Goal: Contribute content: Contribute content

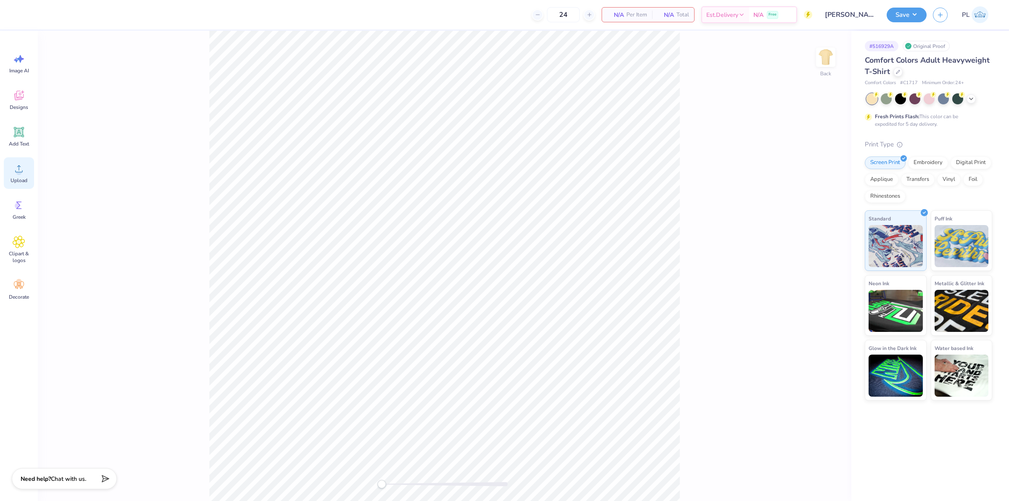
click at [21, 170] on circle at bounding box center [19, 172] width 6 height 6
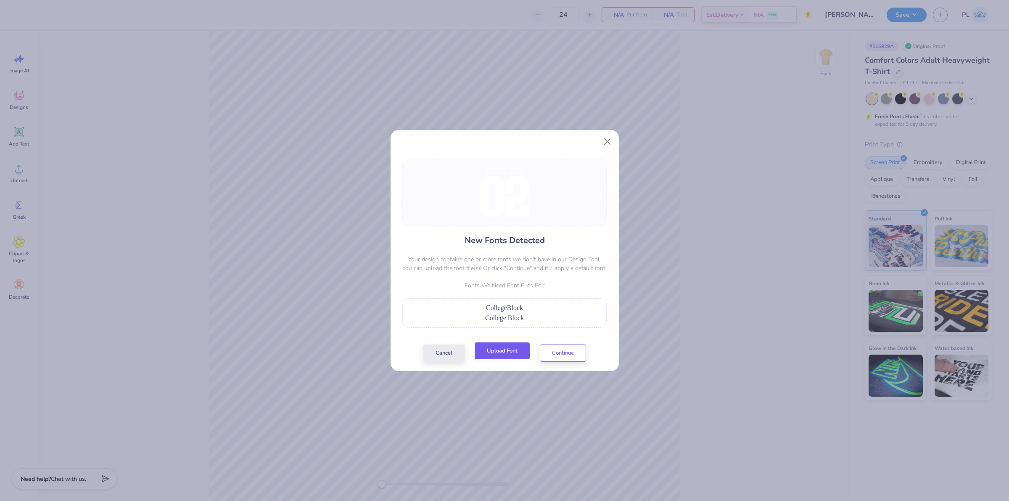
click at [487, 345] on button "Upload Font" at bounding box center [502, 350] width 55 height 17
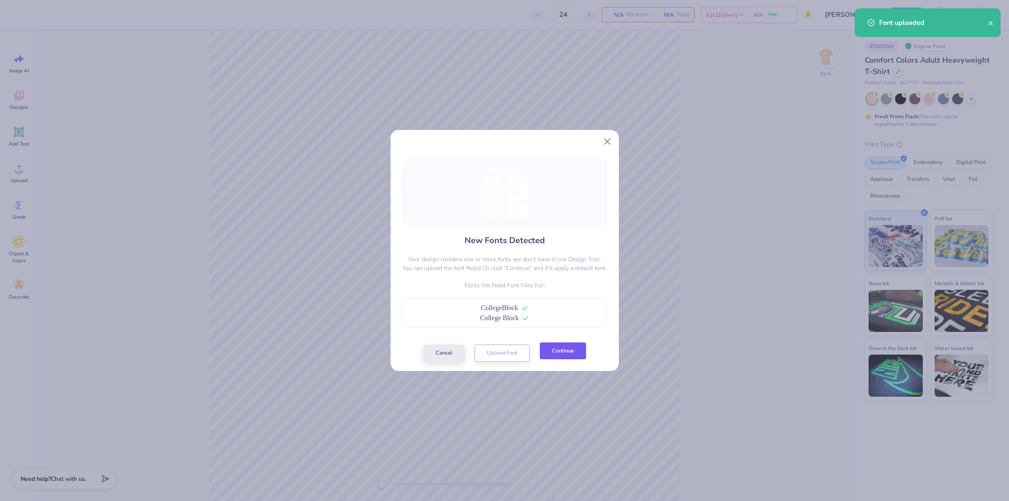
click at [571, 356] on button "Continue" at bounding box center [563, 350] width 46 height 17
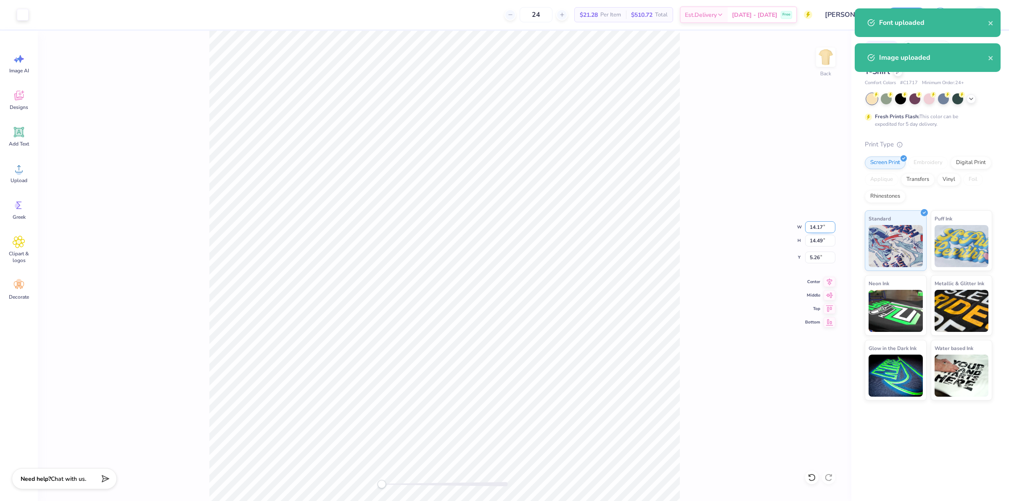
drag, startPoint x: 810, startPoint y: 228, endPoint x: 825, endPoint y: 226, distance: 15.2
click at [825, 226] on input "14.17" at bounding box center [820, 227] width 30 height 12
type input "10.16"
type input "11.35"
type input "6.50"
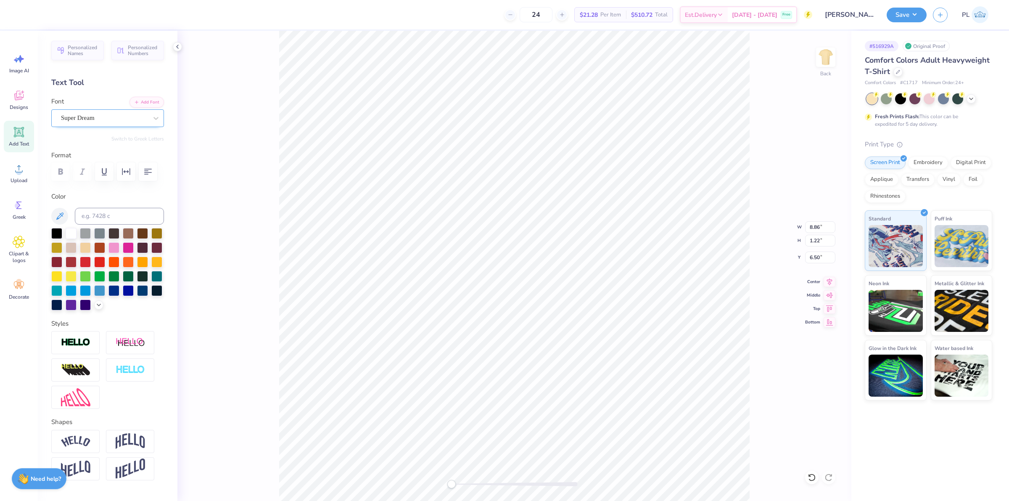
click at [99, 124] on div "Super Dream" at bounding box center [104, 117] width 88 height 13
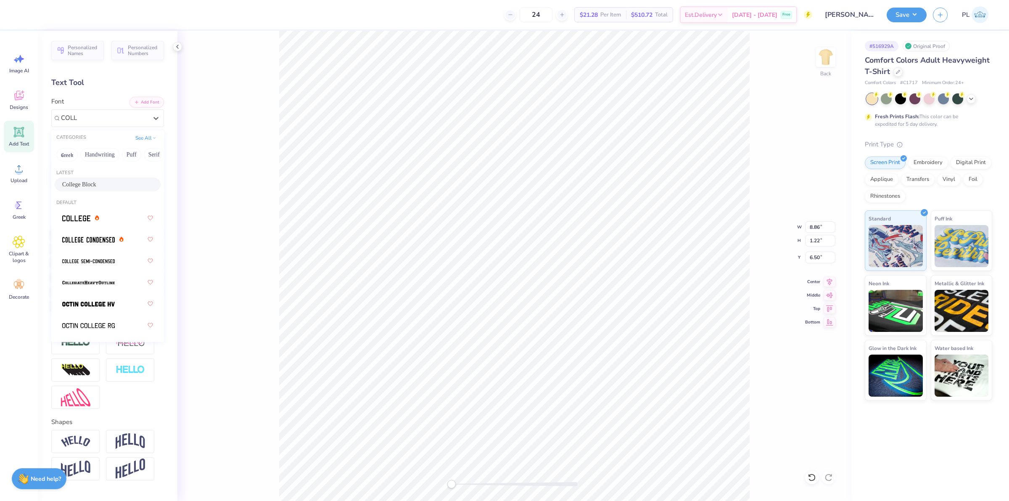
click at [111, 185] on div "College Block" at bounding box center [107, 184] width 91 height 9
type input "COLL"
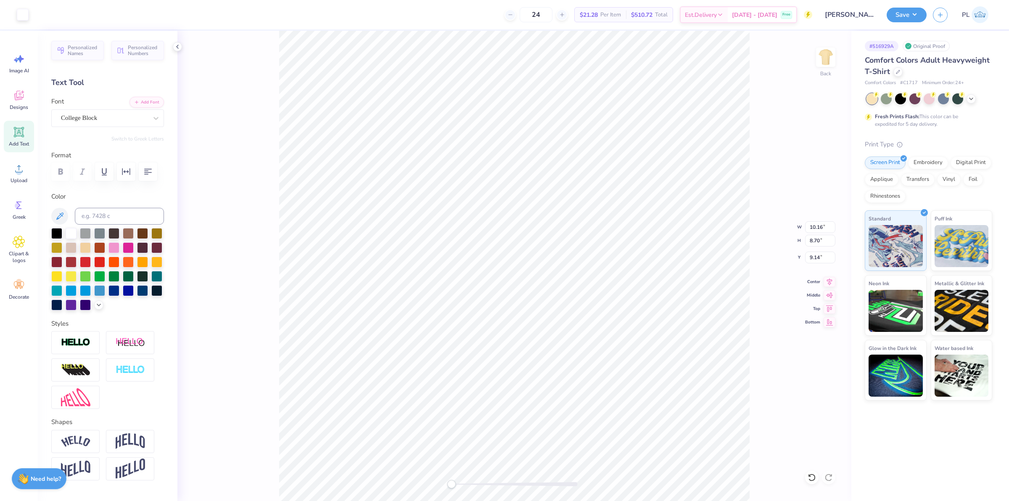
type input "7.79"
type input "1.32"
type input "6.56"
type input "10.99"
type input "11.17"
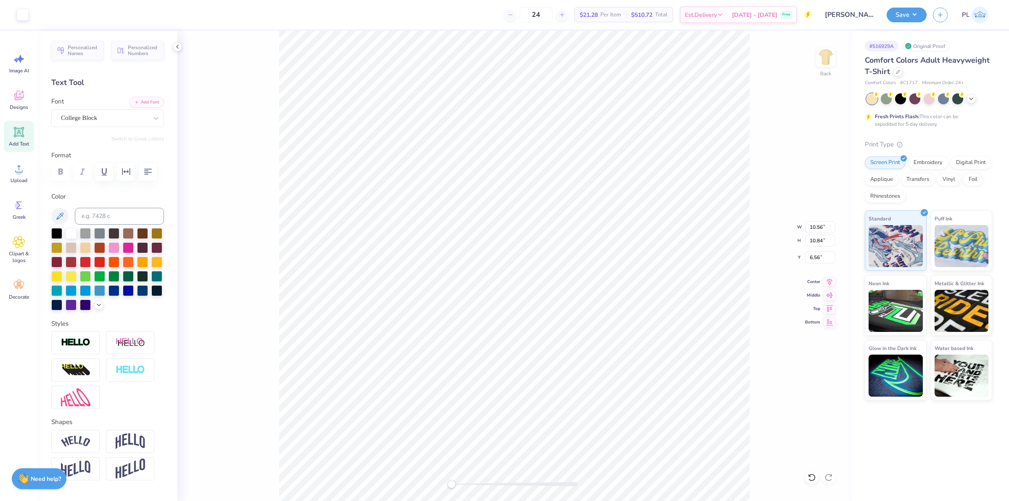
type input "6.54"
drag, startPoint x: 810, startPoint y: 226, endPoint x: 827, endPoint y: 225, distance: 16.8
click at [827, 225] on input "10.99" at bounding box center [820, 227] width 30 height 12
type input "11.01"
type input "11.18"
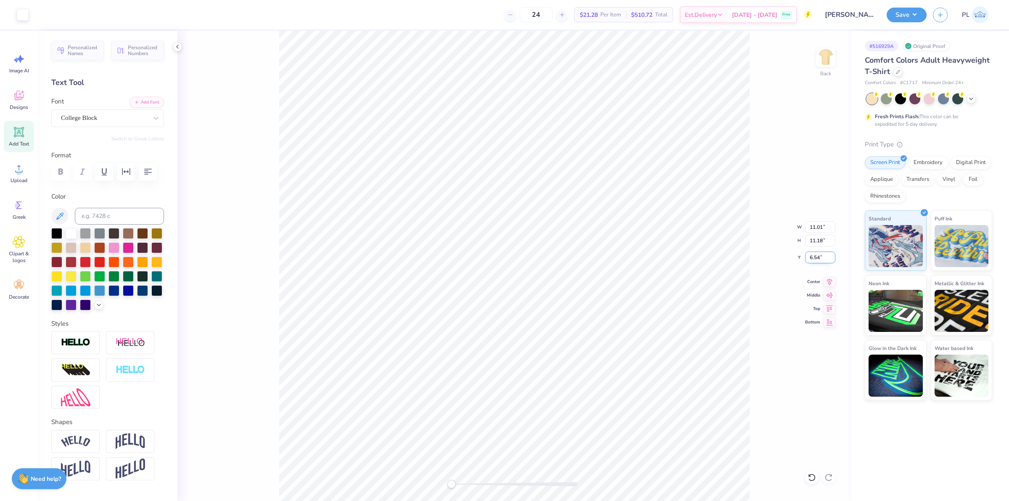
drag, startPoint x: 808, startPoint y: 257, endPoint x: 823, endPoint y: 257, distance: 14.7
click at [823, 257] on input "6.54" at bounding box center [820, 257] width 30 height 12
type input "3.00"
click at [896, 26] on div "Save PL" at bounding box center [948, 14] width 122 height 29
click at [900, 16] on button "Save" at bounding box center [907, 13] width 40 height 15
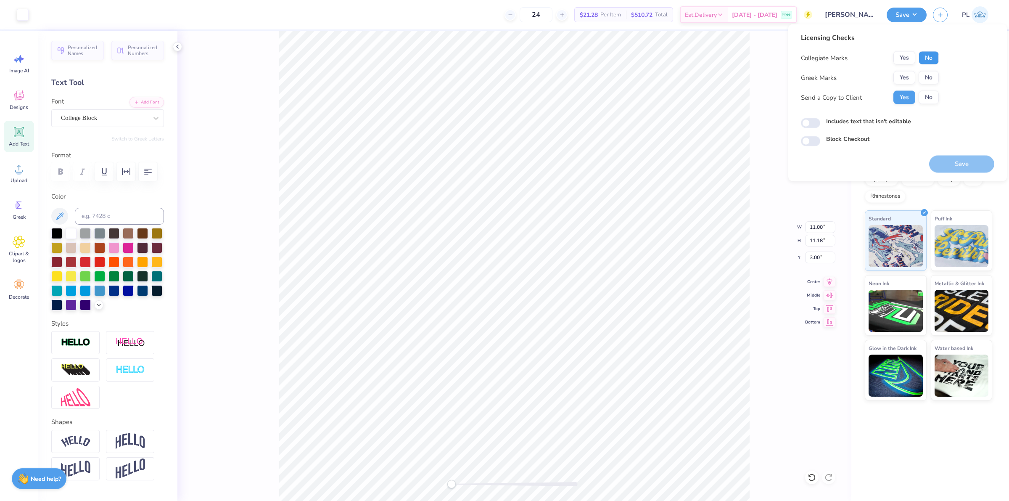
click at [920, 59] on button "No" at bounding box center [929, 57] width 20 height 13
click at [898, 79] on button "Yes" at bounding box center [905, 77] width 22 height 13
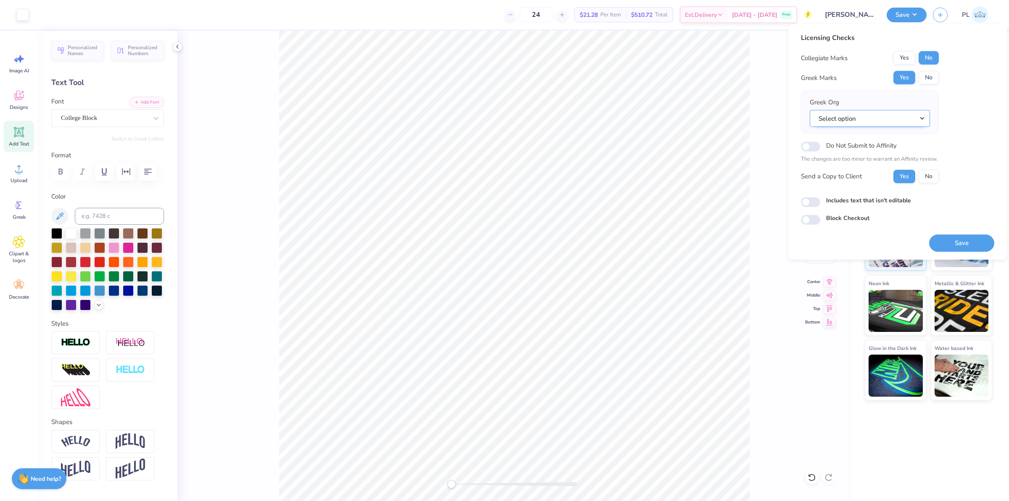
click at [866, 119] on button "Select option" at bounding box center [870, 118] width 120 height 17
click at [851, 161] on link "Delta Zeta" at bounding box center [870, 164] width 114 height 14
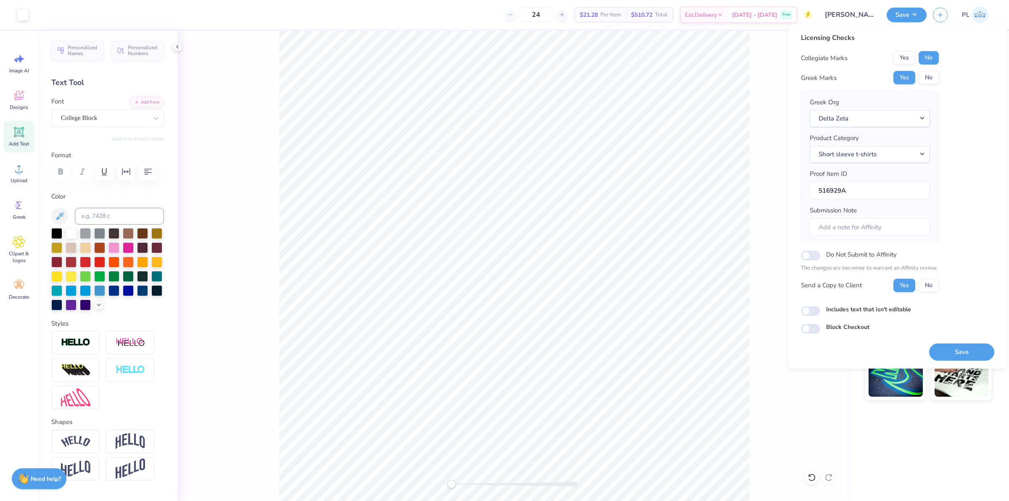
click at [835, 308] on label "Includes text that isn't editable" at bounding box center [868, 308] width 85 height 9
click at [821, 308] on input "Includes text that isn't editable" at bounding box center [810, 311] width 19 height 10
checkbox input "true"
click at [957, 352] on button "Save" at bounding box center [961, 351] width 65 height 17
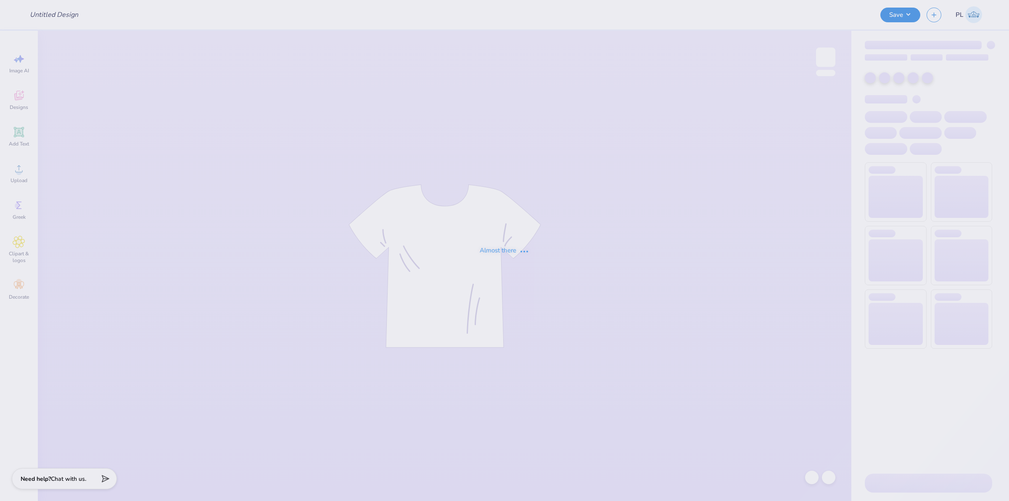
type input "Dev sweatshirt"
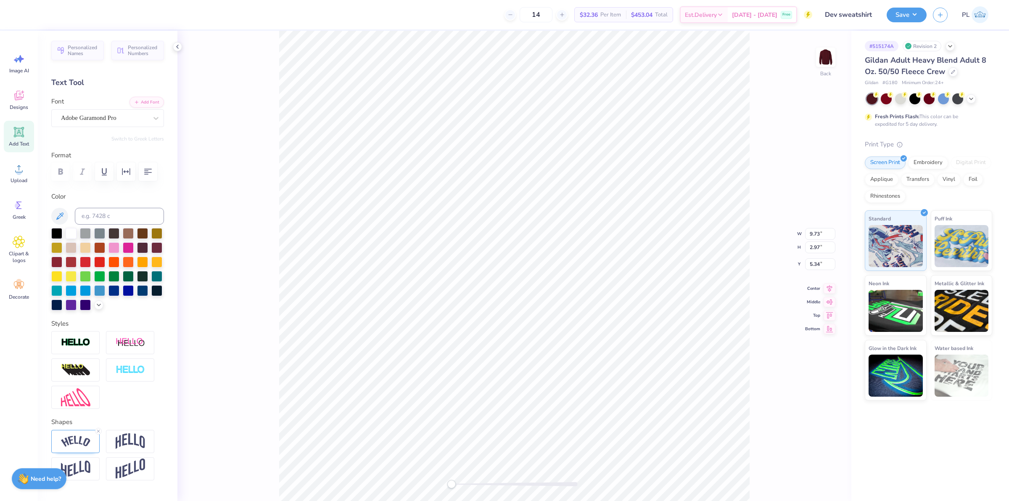
scroll to position [53, 0]
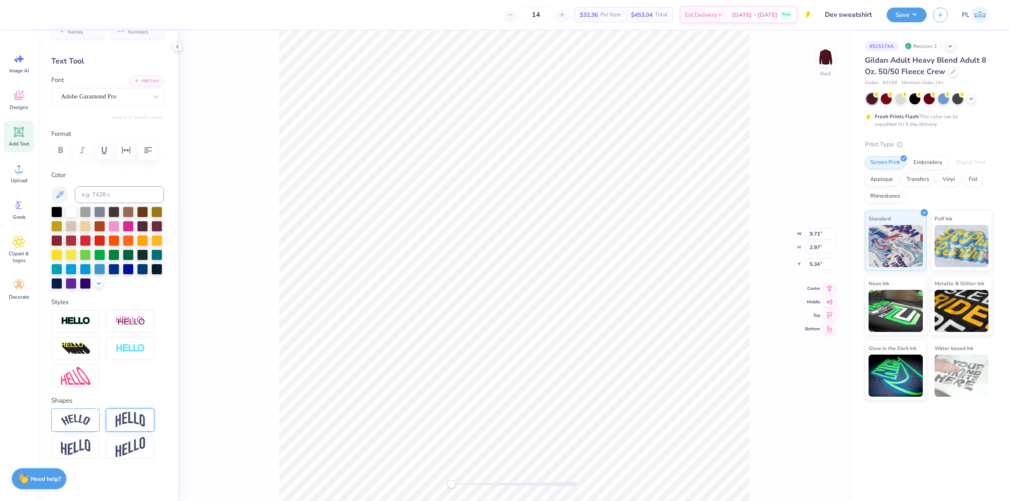
click at [129, 425] on img at bounding box center [130, 420] width 29 height 16
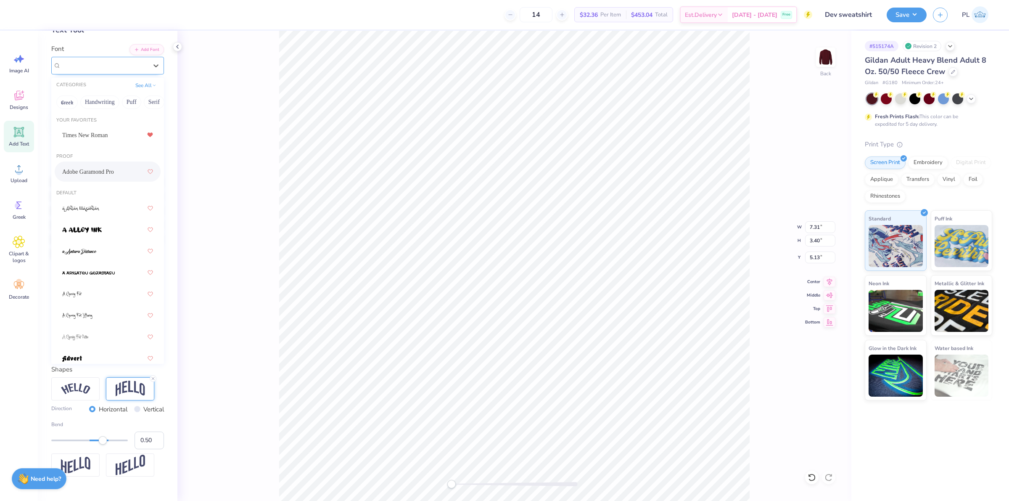
click at [118, 64] on div "Adobe Garamond Pro" at bounding box center [104, 65] width 88 height 13
click at [137, 81] on button "See All" at bounding box center [146, 84] width 26 height 8
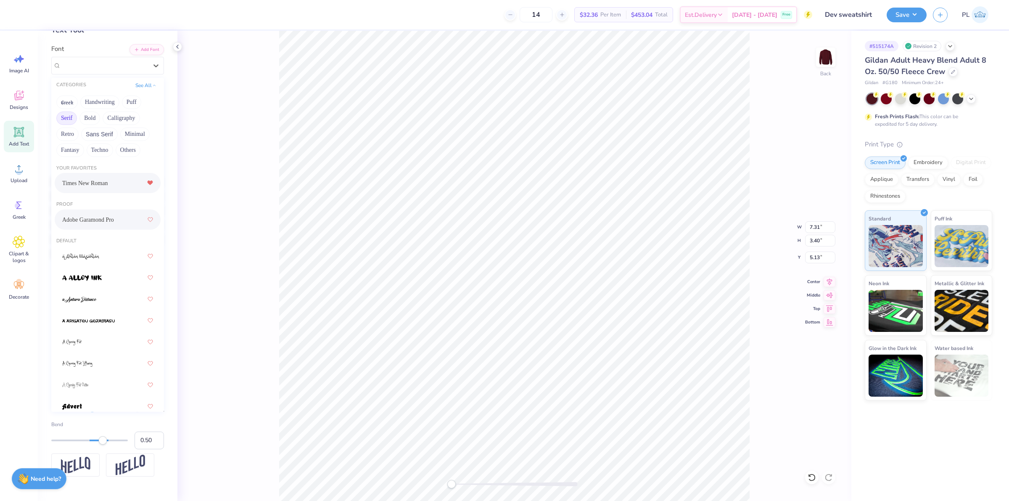
click at [63, 118] on button "Serif" at bounding box center [66, 117] width 21 height 13
click at [152, 63] on icon at bounding box center [156, 65] width 8 height 8
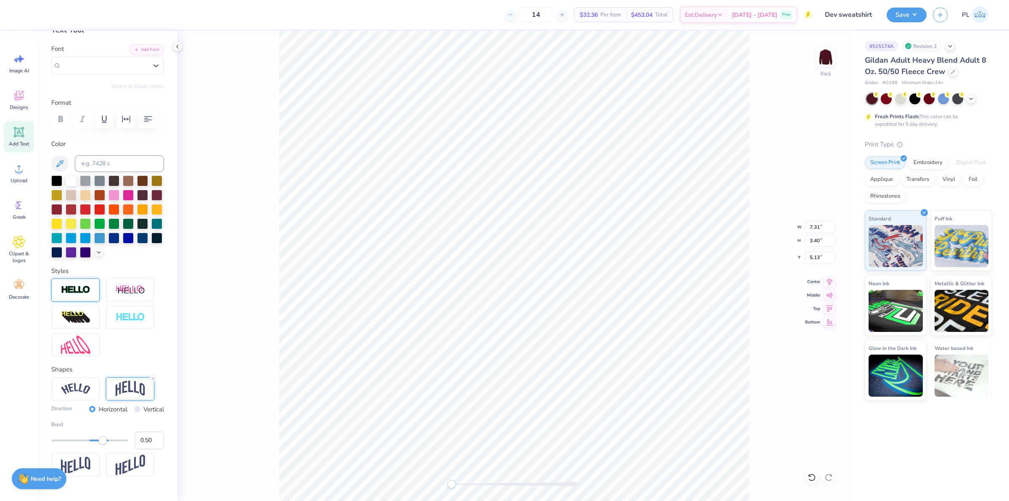
click at [66, 295] on img at bounding box center [75, 290] width 29 height 10
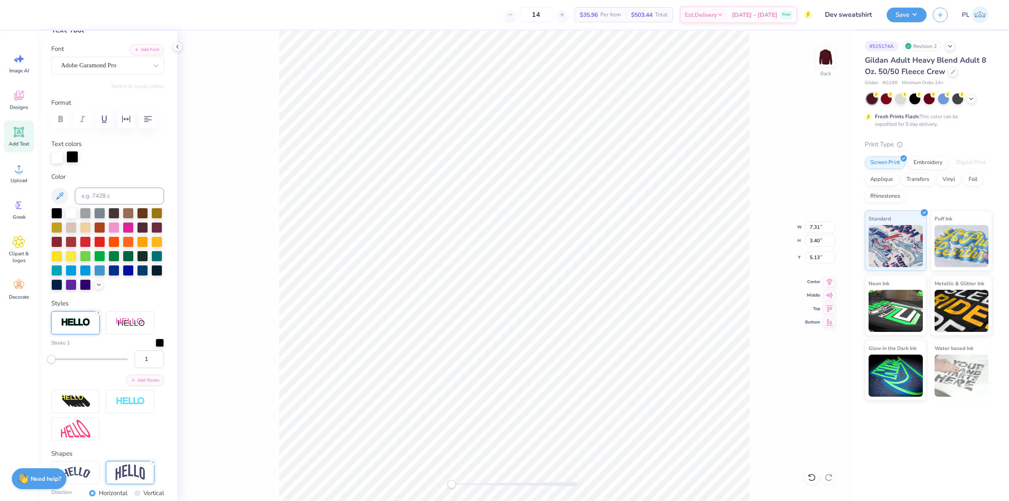
click at [73, 163] on div at bounding box center [72, 157] width 12 height 12
click at [69, 218] on div at bounding box center [71, 212] width 11 height 11
click at [131, 164] on div at bounding box center [107, 158] width 113 height 12
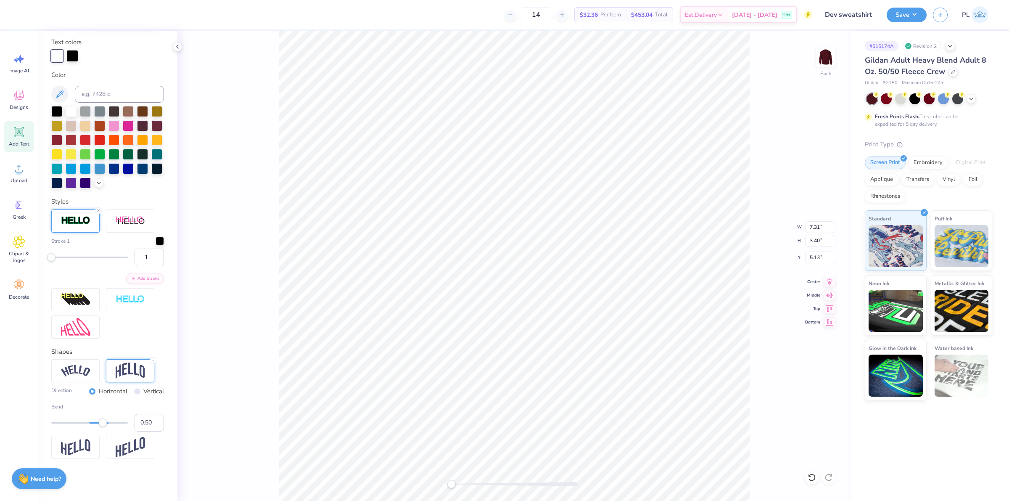
scroll to position [158, 0]
type input "0.41"
drag, startPoint x: 104, startPoint y: 459, endPoint x: 100, endPoint y: 458, distance: 4.3
click at [100, 426] on div "Accessibility label" at bounding box center [101, 422] width 8 height 8
click at [96, 458] on div "Direction Horizontal Vertical Bend 0.41" at bounding box center [107, 410] width 113 height 100
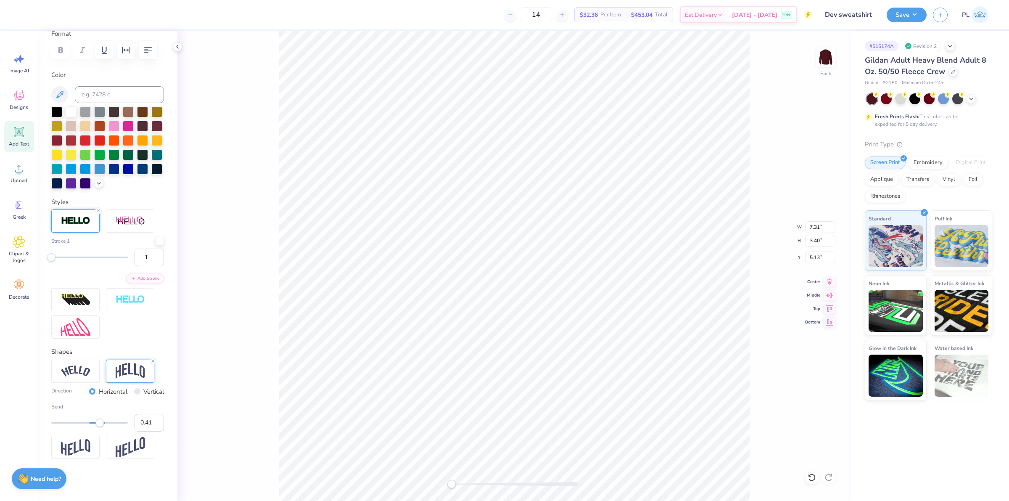
type input "0.40"
click at [99, 425] on div "Accessibility label" at bounding box center [99, 422] width 8 height 8
drag, startPoint x: 807, startPoint y: 256, endPoint x: 821, endPoint y: 257, distance: 13.9
click at [821, 257] on input "5.27" at bounding box center [820, 257] width 30 height 12
type input "3"
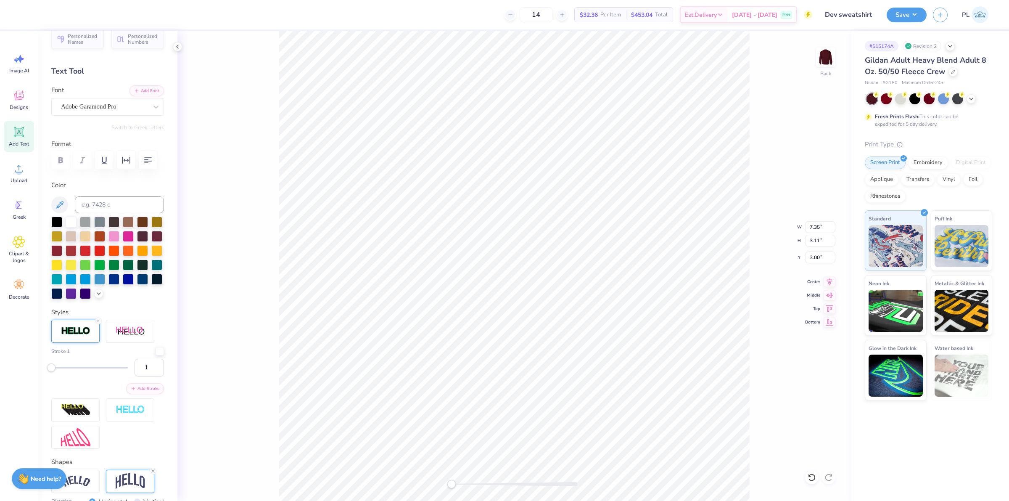
scroll to position [0, 0]
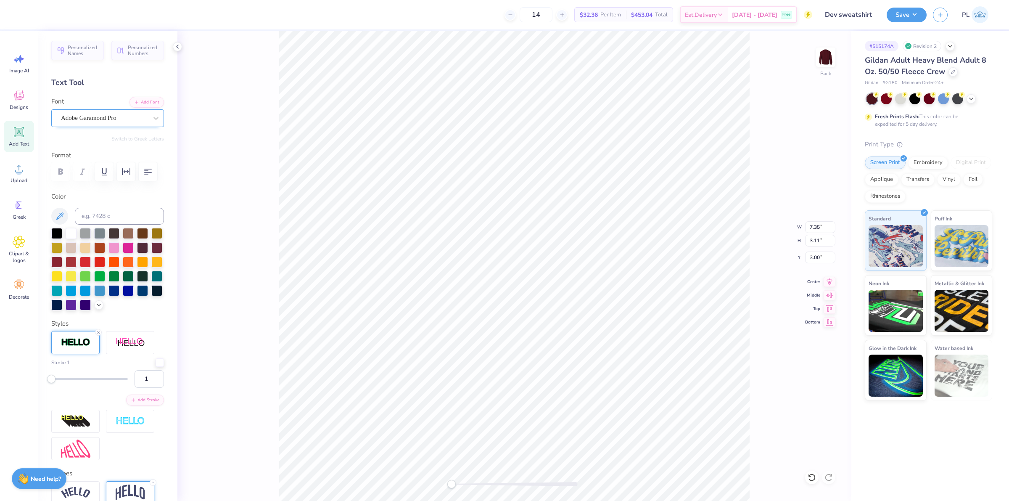
click at [133, 117] on div "Adobe Garamond Pro" at bounding box center [104, 117] width 88 height 13
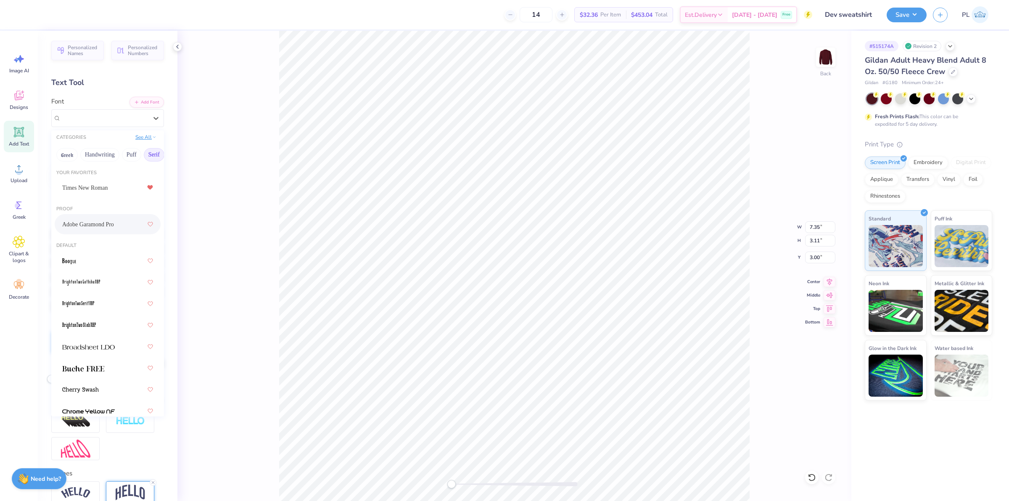
click at [139, 135] on button "See All" at bounding box center [146, 137] width 26 height 8
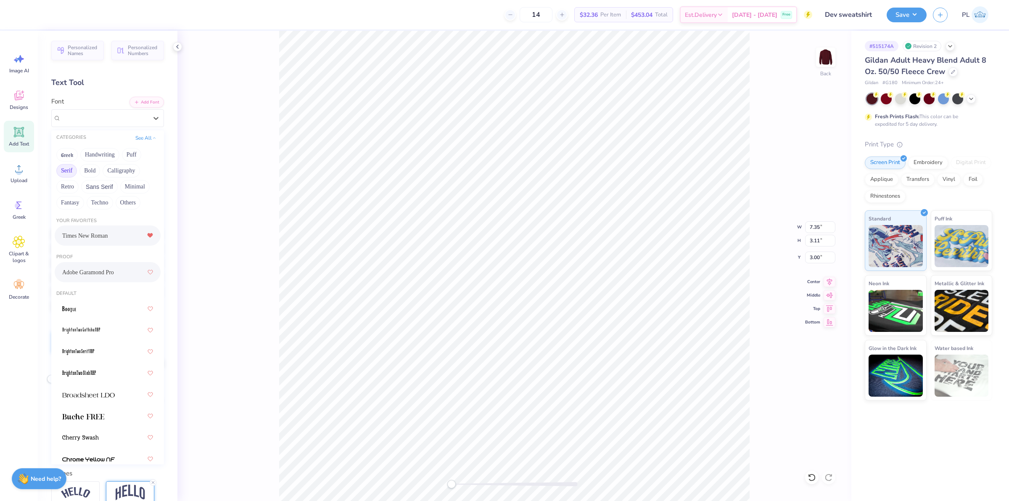
click at [85, 241] on div "Times New Roman" at bounding box center [107, 235] width 91 height 15
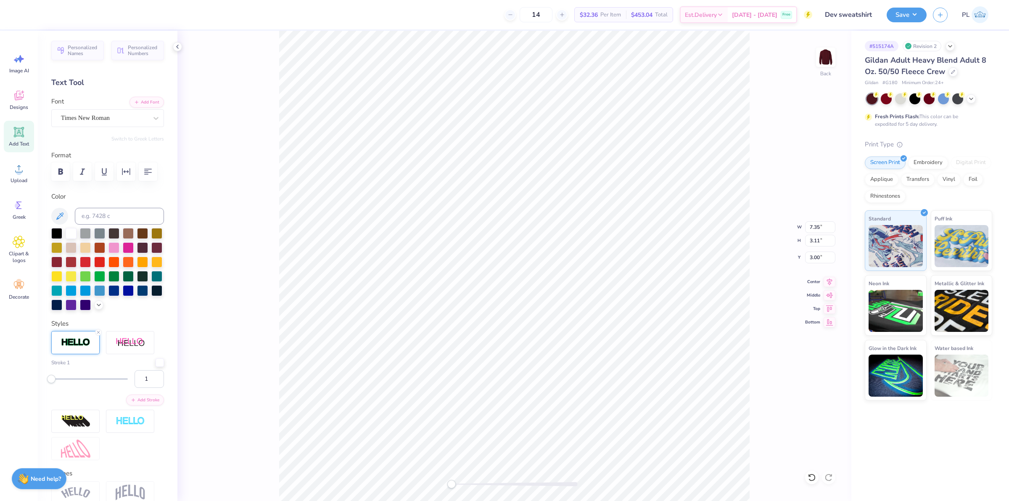
type input "0.50"
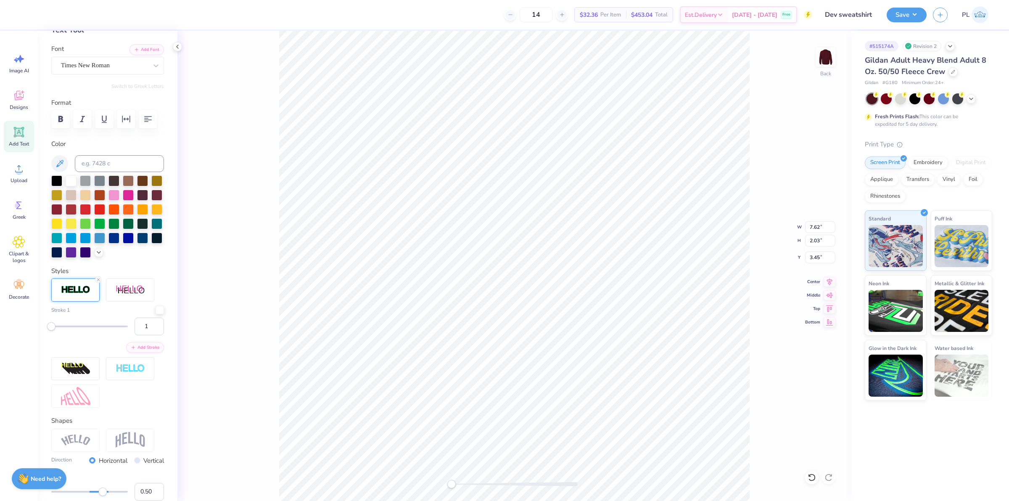
scroll to position [105, 0]
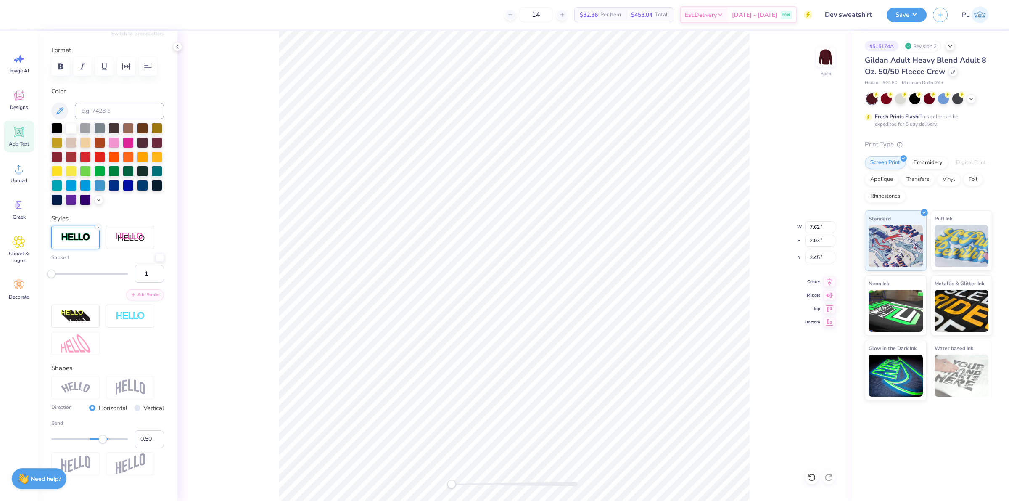
click at [130, 395] on img at bounding box center [130, 387] width 29 height 16
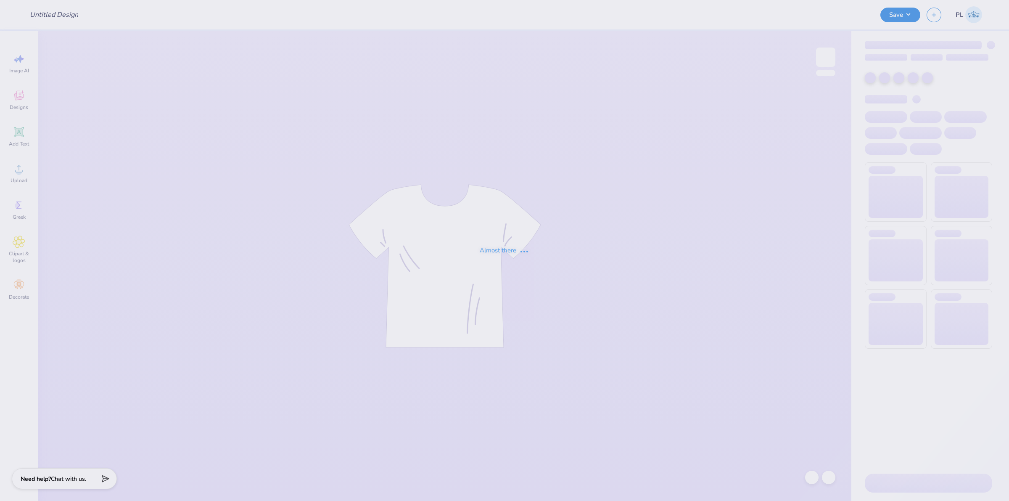
type input "Dev sweatshirt"
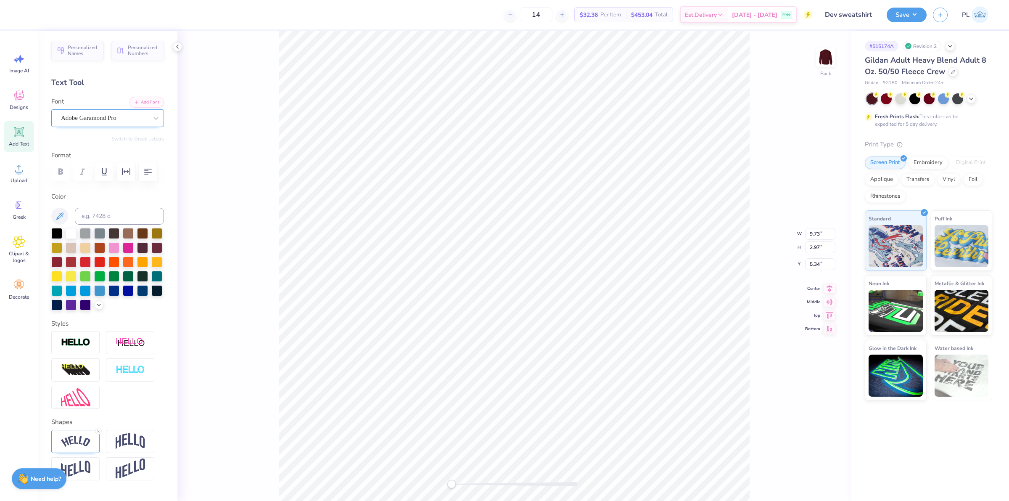
click at [138, 114] on div "Adobe Garamond Pro" at bounding box center [104, 117] width 88 height 13
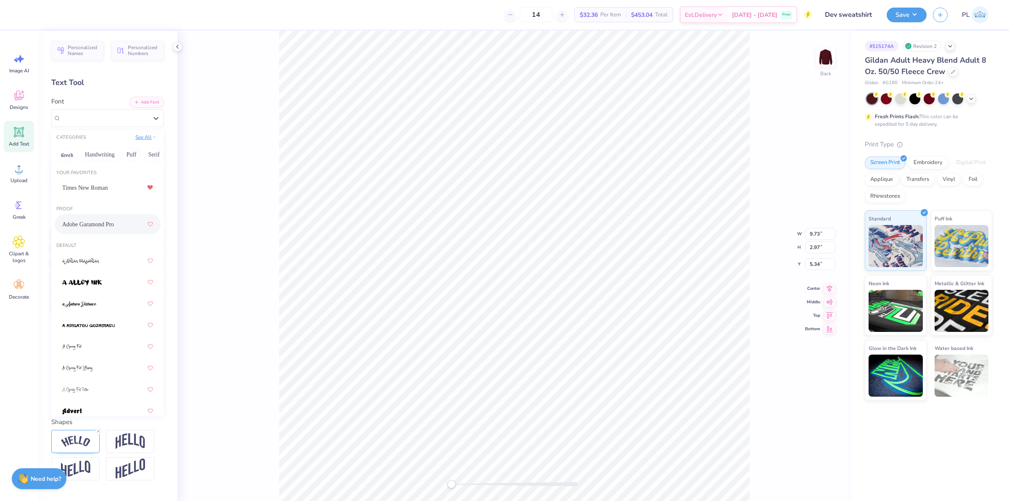
click at [141, 133] on button "See All" at bounding box center [146, 137] width 26 height 8
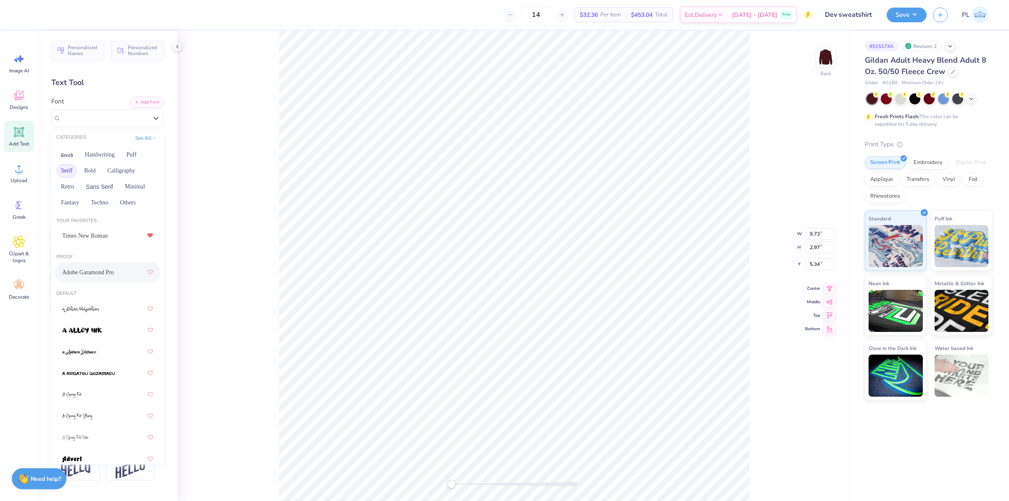
click at [71, 170] on button "Serif" at bounding box center [66, 170] width 21 height 13
click at [90, 235] on span "Times New Roman" at bounding box center [84, 235] width 45 height 9
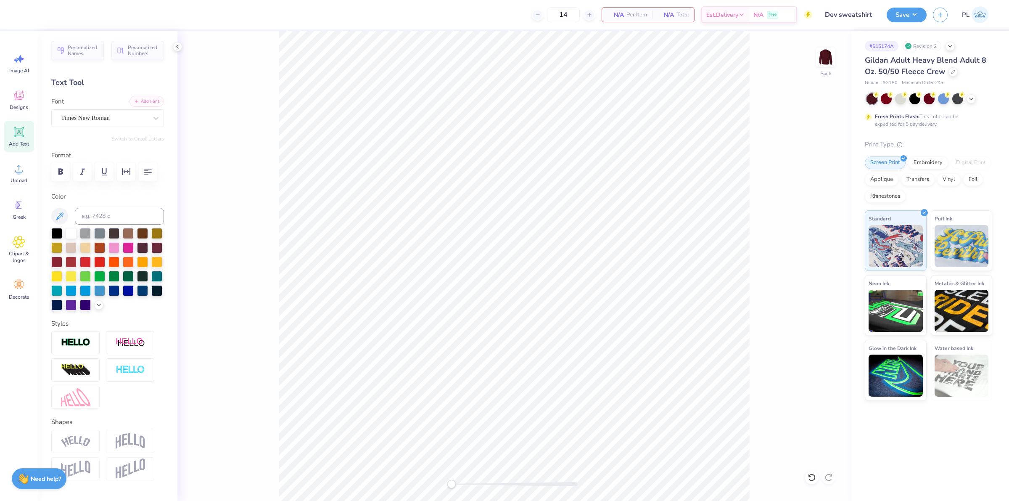
click at [134, 99] on button "Add Font" at bounding box center [147, 101] width 34 height 11
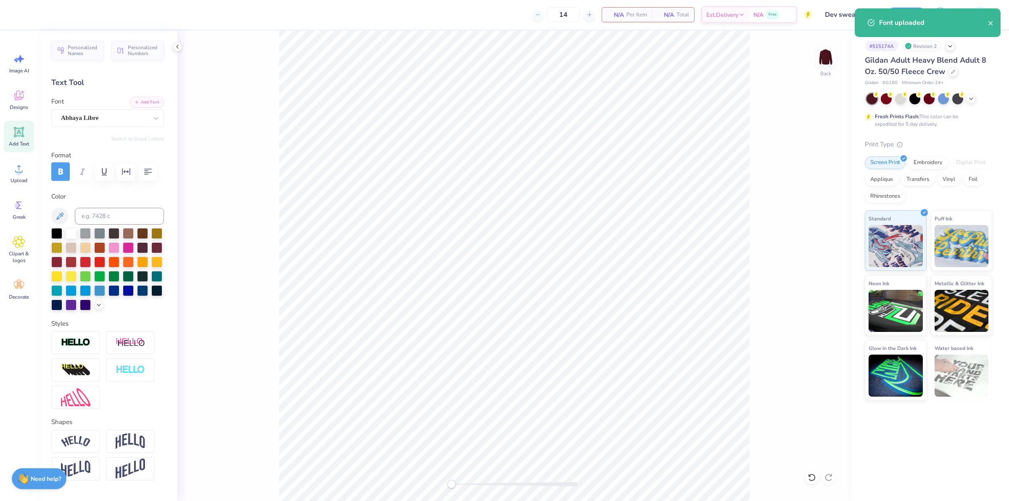
click at [15, 135] on icon at bounding box center [19, 132] width 13 height 13
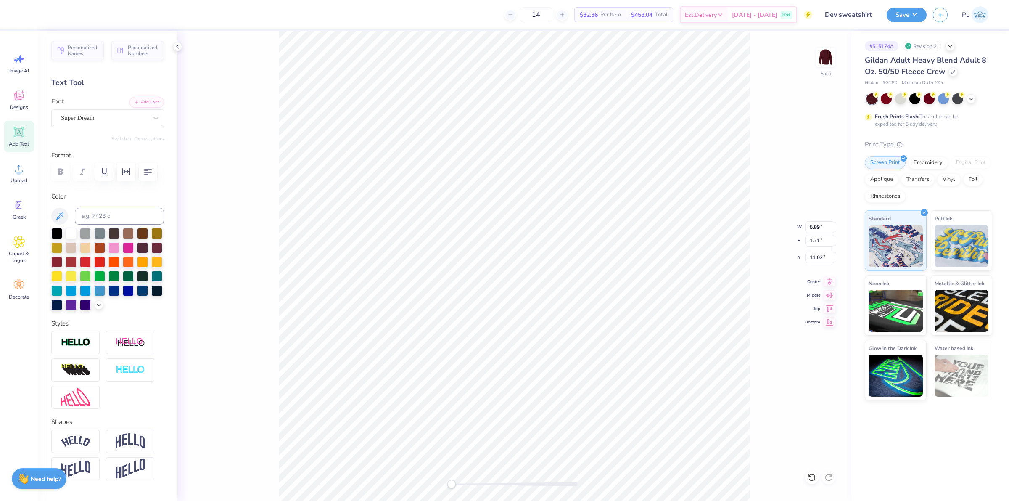
scroll to position [8, 1]
type textarea "DEVE"
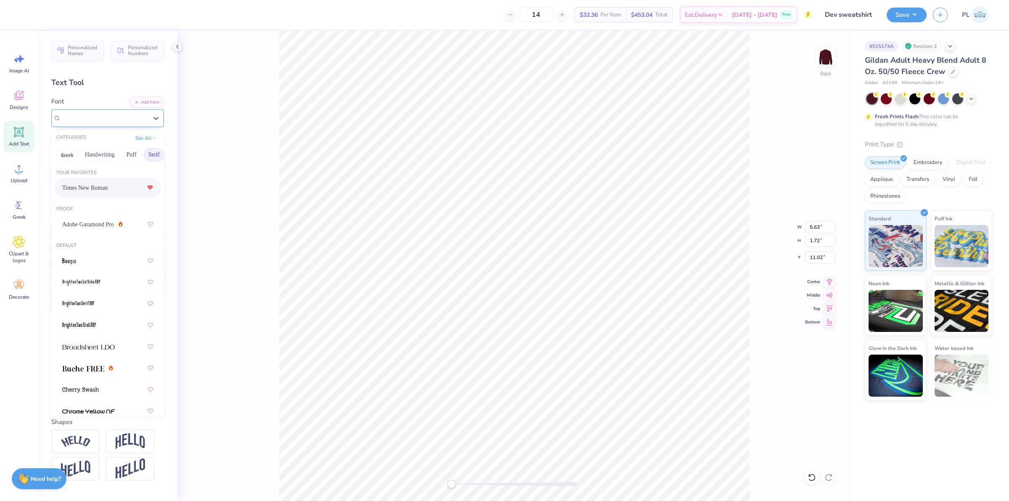
click at [122, 114] on div "Super Dream" at bounding box center [104, 117] width 88 height 13
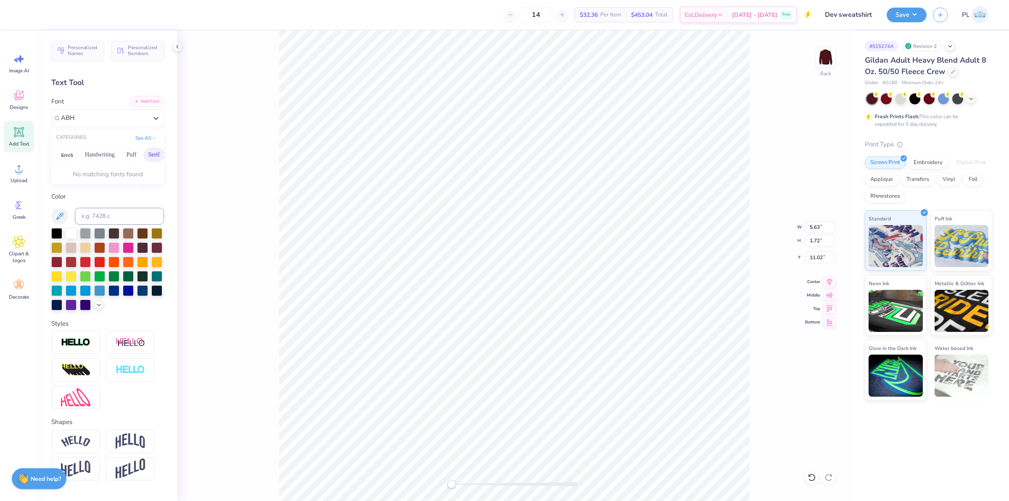
type input "ABH"
click at [142, 101] on button "Add Font" at bounding box center [147, 101] width 34 height 11
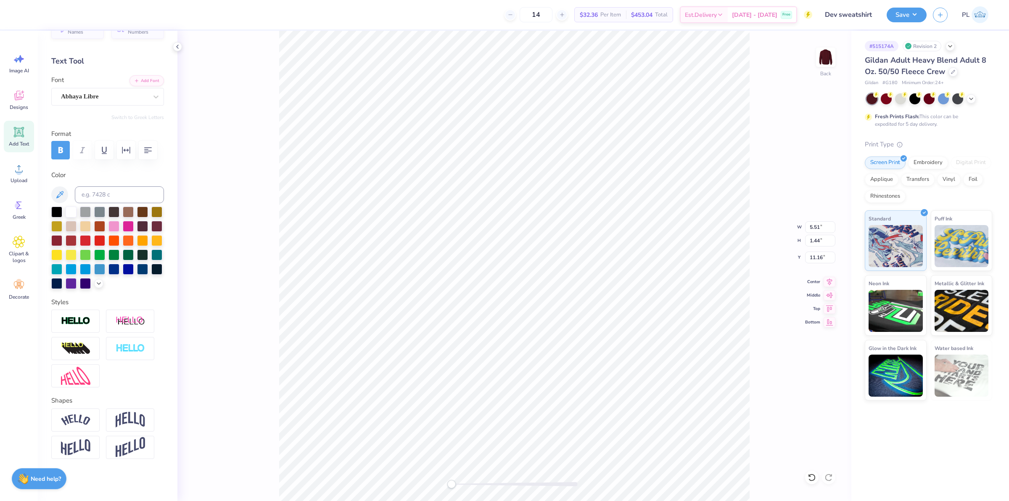
scroll to position [53, 0]
click at [127, 425] on img at bounding box center [130, 420] width 29 height 16
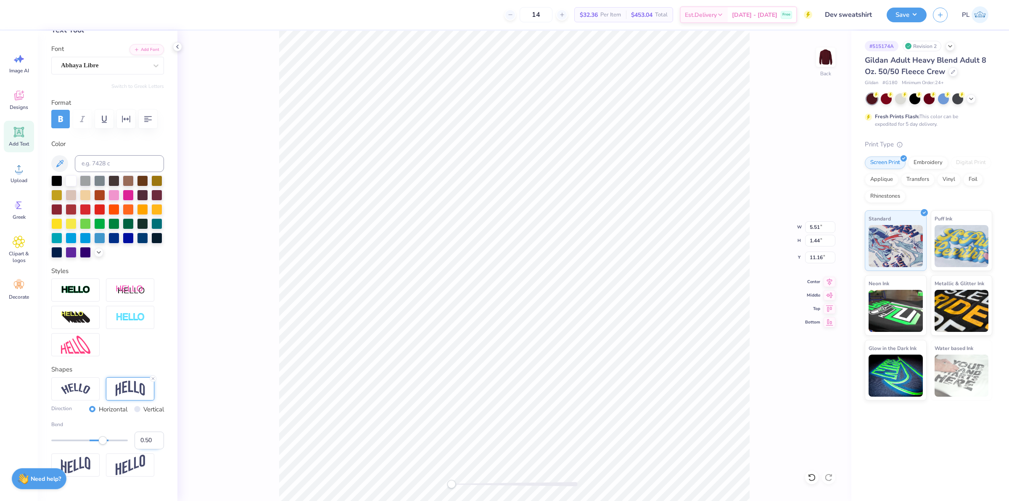
click at [139, 449] on input "0.50" at bounding box center [149, 441] width 29 height 18
type input "0.30"
drag, startPoint x: 807, startPoint y: 226, endPoint x: 824, endPoint y: 223, distance: 17.1
click at [824, 223] on input "5.51" at bounding box center [820, 227] width 30 height 12
type input "7"
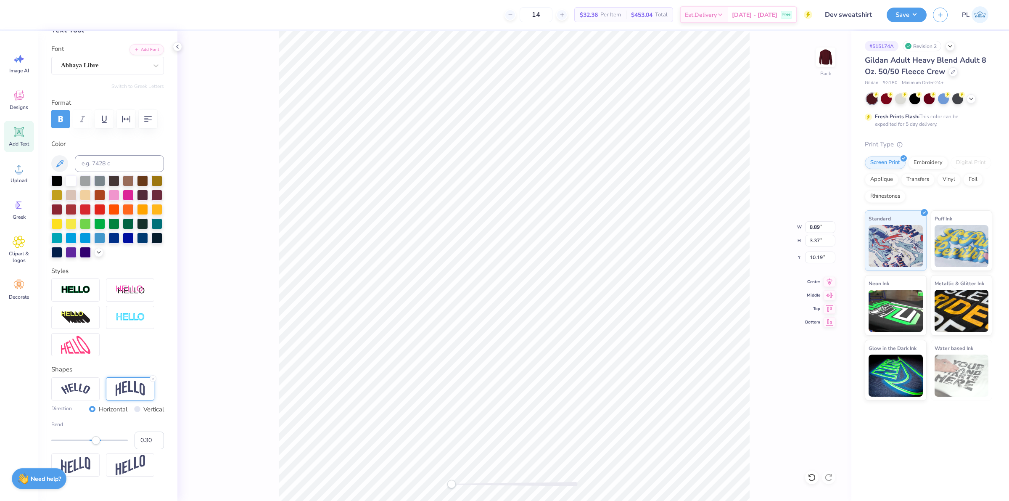
scroll to position [8, 1]
drag, startPoint x: 807, startPoint y: 259, endPoint x: 823, endPoint y: 262, distance: 16.2
click at [823, 261] on input "10.55" at bounding box center [820, 257] width 30 height 12
type input "3"
click at [911, 18] on button "Save" at bounding box center [907, 13] width 40 height 15
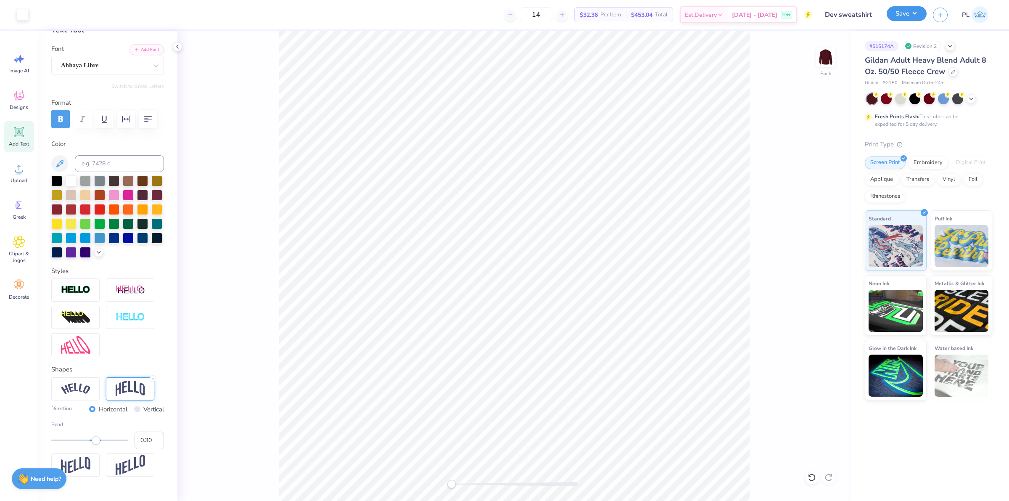
click at [892, 13] on button "Save" at bounding box center [907, 13] width 40 height 15
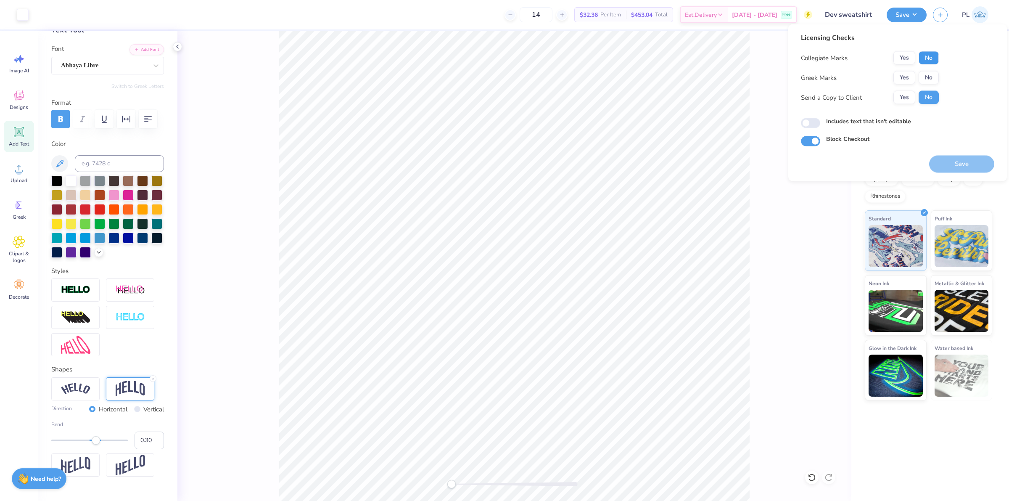
click at [933, 55] on button "No" at bounding box center [929, 57] width 20 height 13
click at [919, 77] on button "No" at bounding box center [929, 77] width 20 height 13
click at [948, 161] on button "Save" at bounding box center [961, 164] width 65 height 17
drag, startPoint x: 775, startPoint y: 264, endPoint x: 753, endPoint y: 247, distance: 27.6
click at [775, 264] on div "Back" at bounding box center [514, 266] width 674 height 470
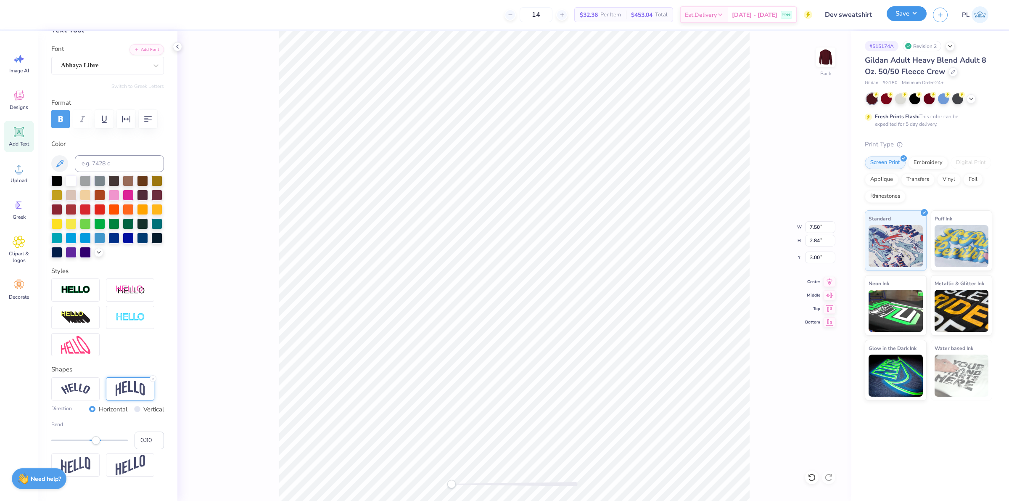
click at [908, 11] on button "Save" at bounding box center [907, 13] width 40 height 15
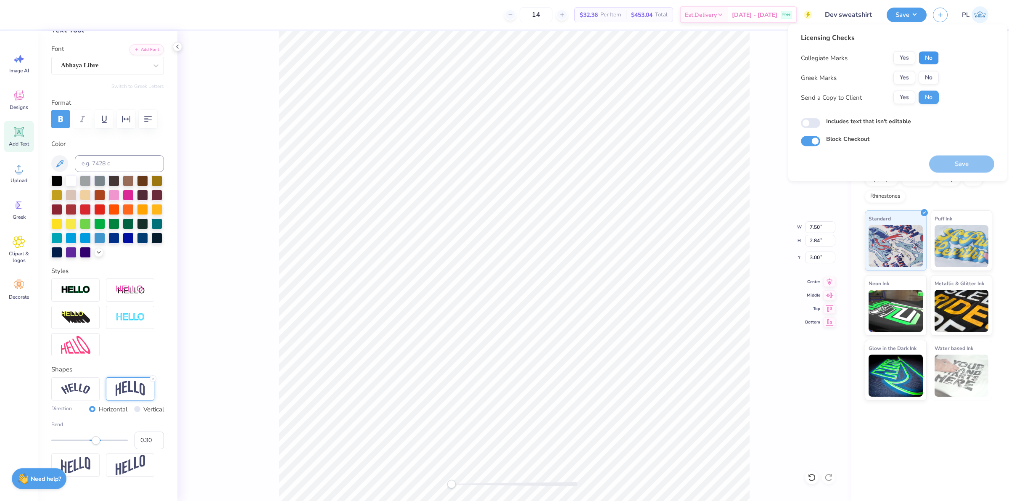
click at [933, 53] on button "No" at bounding box center [929, 57] width 20 height 13
click at [925, 79] on button "No" at bounding box center [929, 77] width 20 height 13
click at [956, 172] on button "Save" at bounding box center [961, 164] width 65 height 17
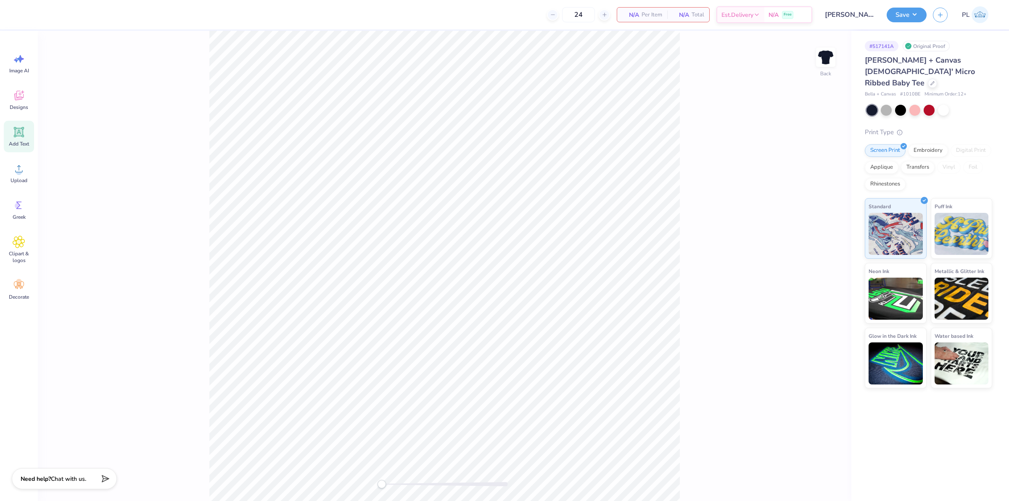
click at [14, 137] on icon at bounding box center [19, 132] width 13 height 13
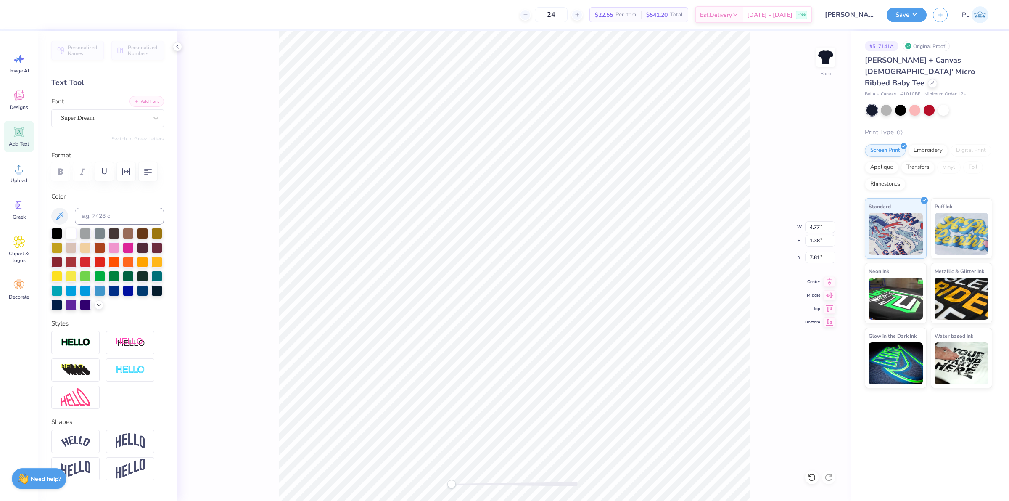
click at [139, 96] on button "Add Font" at bounding box center [147, 101] width 34 height 11
type textarea "k"
type textarea "Kairos Youth"
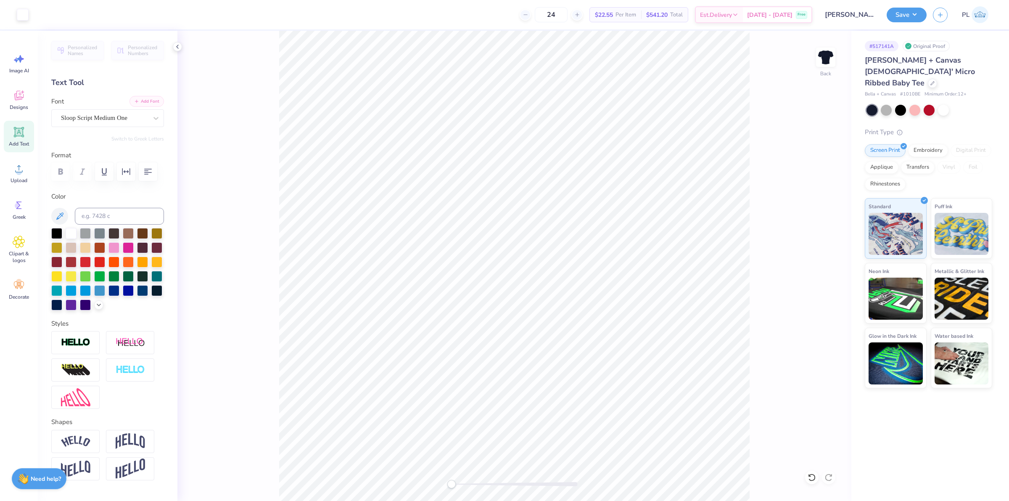
click at [135, 102] on button "Add Font" at bounding box center [147, 101] width 34 height 11
click at [26, 131] on div "Add Text" at bounding box center [19, 137] width 30 height 32
type textarea "EST. 2010"
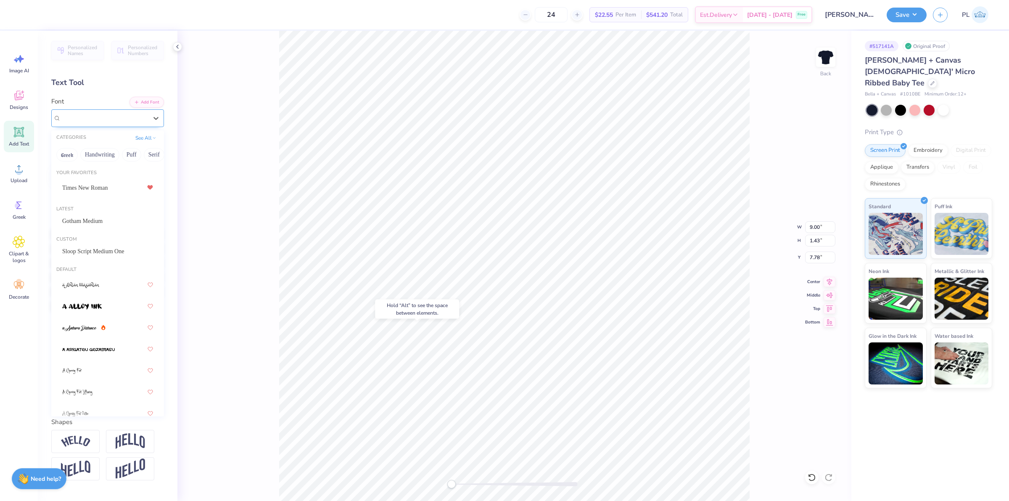
click at [97, 122] on div "Super Dream" at bounding box center [104, 117] width 88 height 13
click at [89, 222] on span "Gotham Medium" at bounding box center [82, 221] width 40 height 9
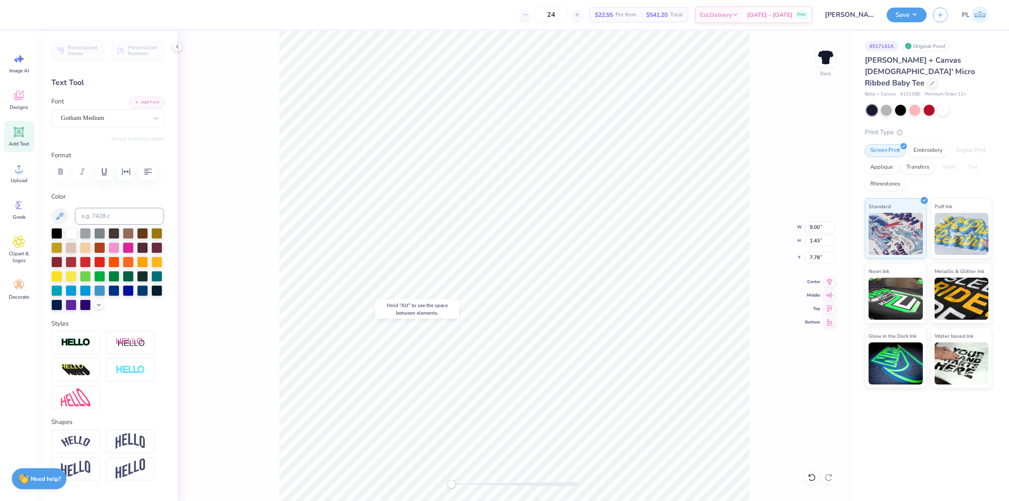
type input "11.02"
type input "1.32"
type input "7.84"
click at [81, 118] on div "Gotham Medium" at bounding box center [104, 117] width 88 height 13
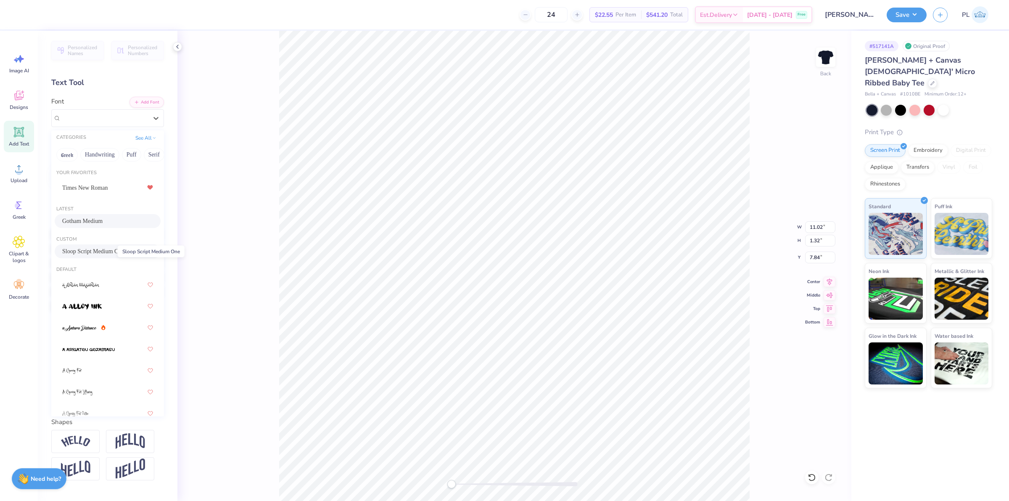
click at [90, 248] on span "Sloop Script Medium One" at bounding box center [93, 251] width 62 height 9
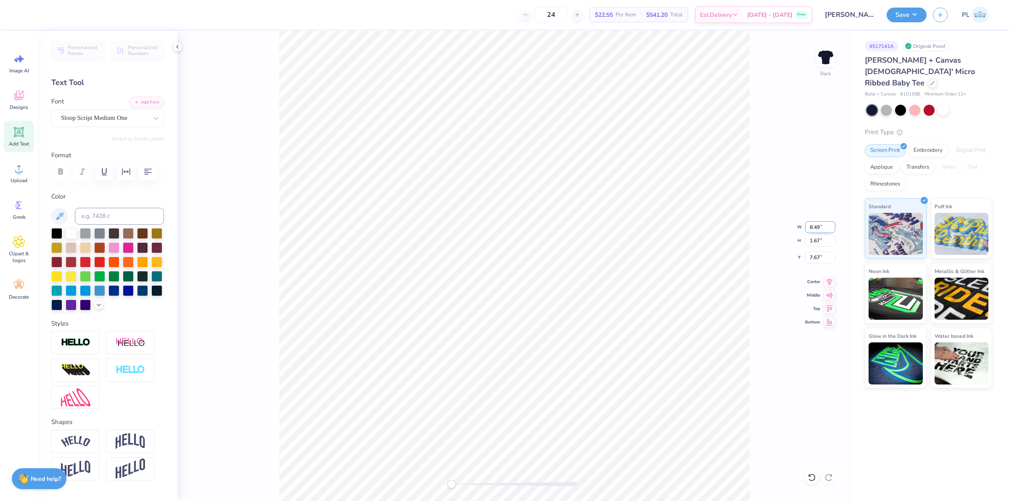
drag, startPoint x: 810, startPoint y: 228, endPoint x: 820, endPoint y: 226, distance: 10.6
click at [820, 226] on input "8.49" at bounding box center [820, 227] width 30 height 12
type input "9"
drag, startPoint x: 808, startPoint y: 241, endPoint x: 821, endPoint y: 239, distance: 12.3
click at [821, 239] on input "1.43" at bounding box center [820, 241] width 30 height 12
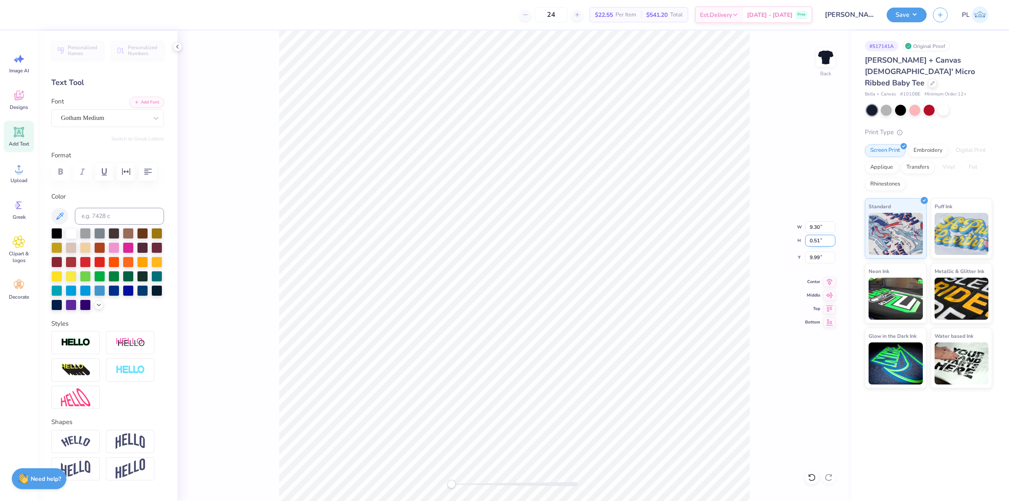
click at [817, 240] on input "0.51" at bounding box center [820, 241] width 30 height 12
type input "0.91"
drag, startPoint x: 806, startPoint y: 259, endPoint x: 823, endPoint y: 258, distance: 17.7
click at [823, 258] on input "7.56" at bounding box center [820, 257] width 30 height 12
type input "3.00"
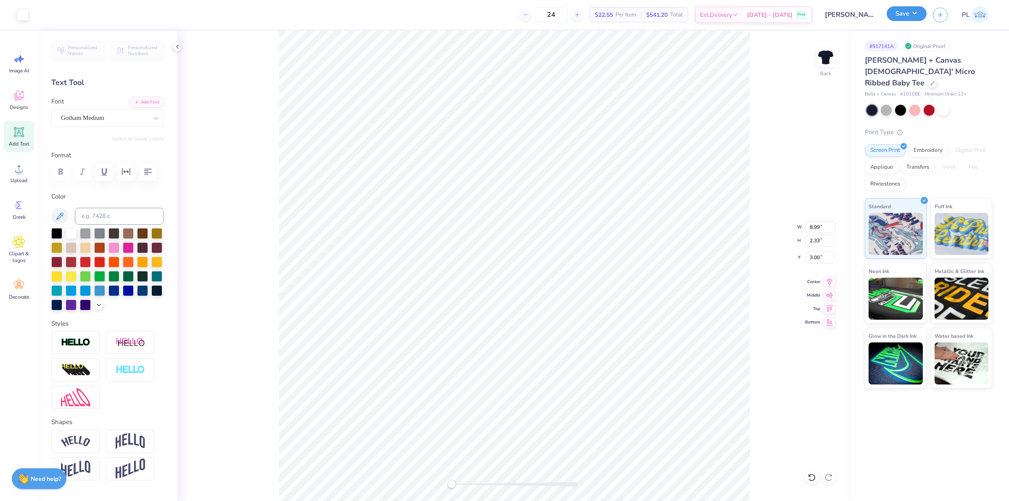
click at [905, 18] on button "Save" at bounding box center [907, 13] width 40 height 15
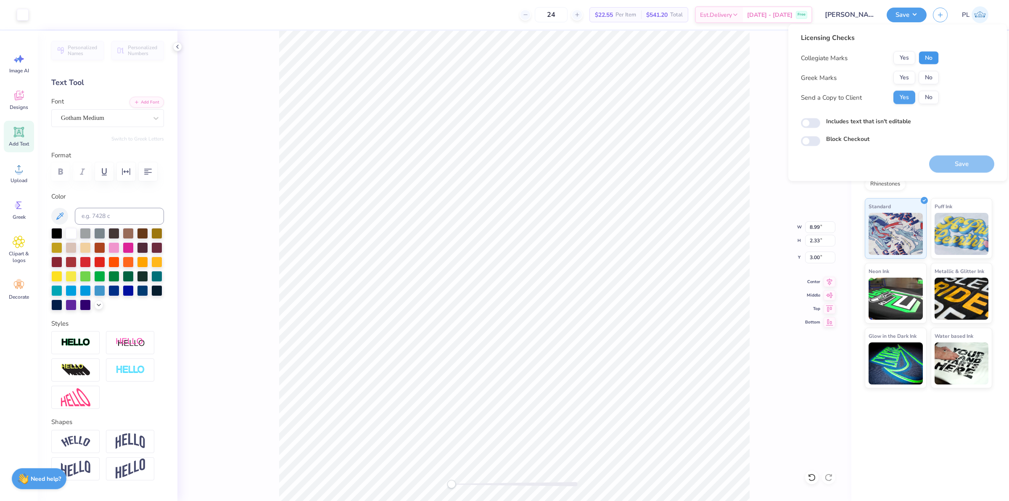
click at [921, 59] on button "No" at bounding box center [929, 57] width 20 height 13
click at [911, 74] on button "Yes" at bounding box center [905, 77] width 22 height 13
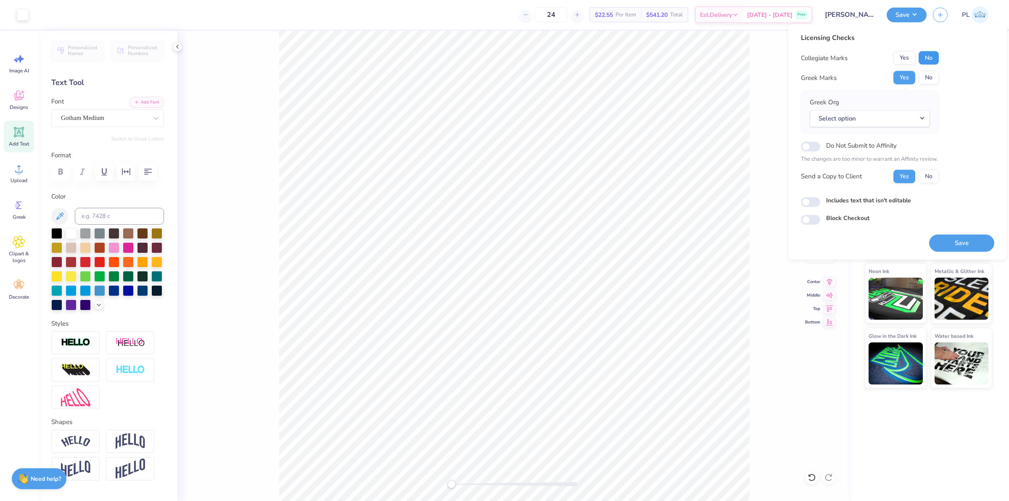
click at [929, 51] on button "No" at bounding box center [929, 57] width 20 height 13
click at [928, 76] on button "No" at bounding box center [929, 77] width 20 height 13
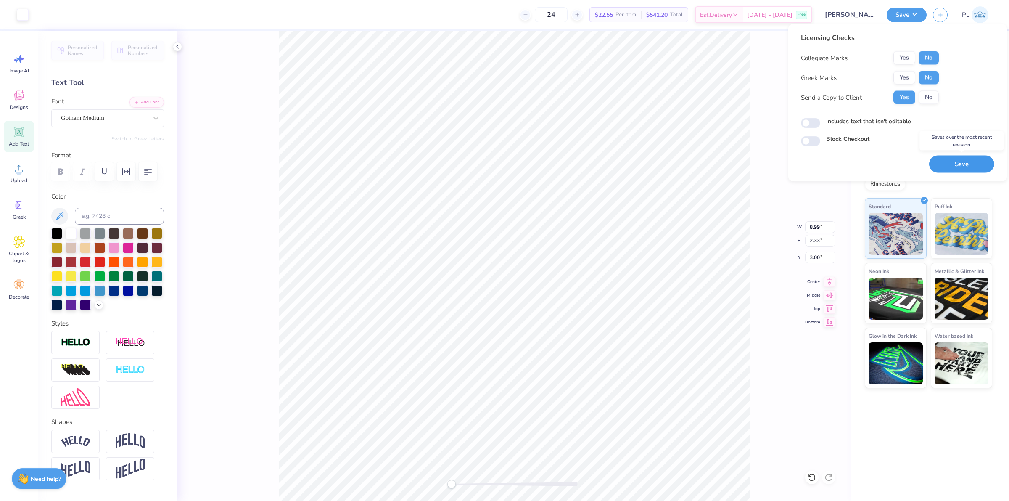
click at [948, 167] on button "Save" at bounding box center [961, 164] width 65 height 17
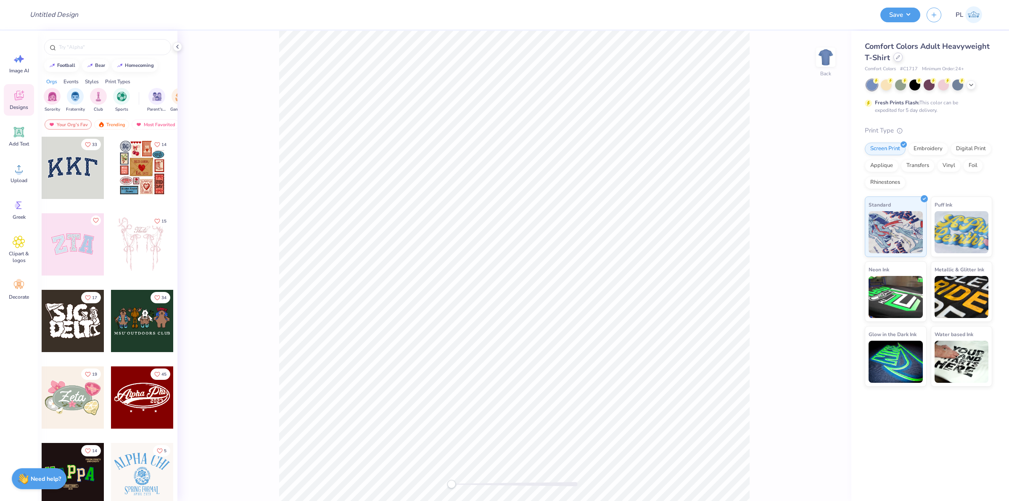
click at [898, 57] on icon at bounding box center [898, 57] width 4 height 4
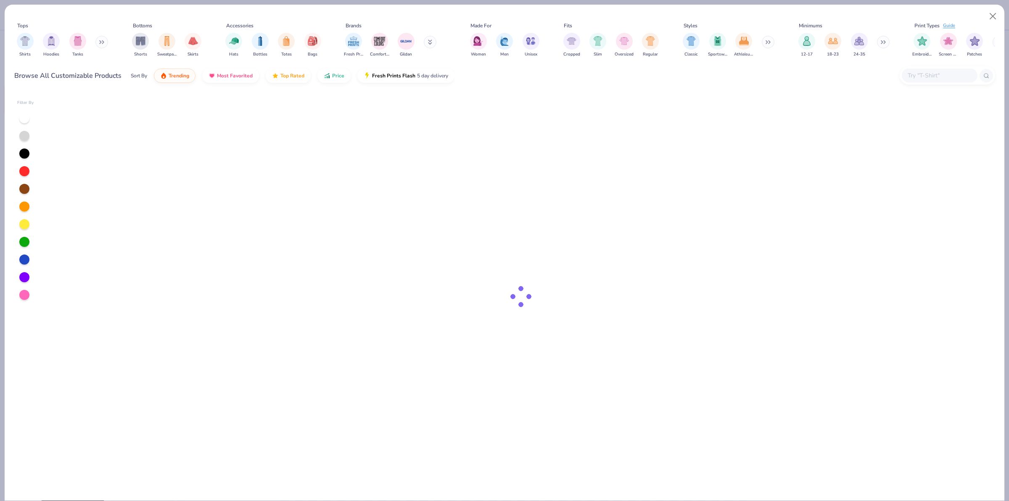
click at [929, 78] on input "text" at bounding box center [939, 76] width 65 height 10
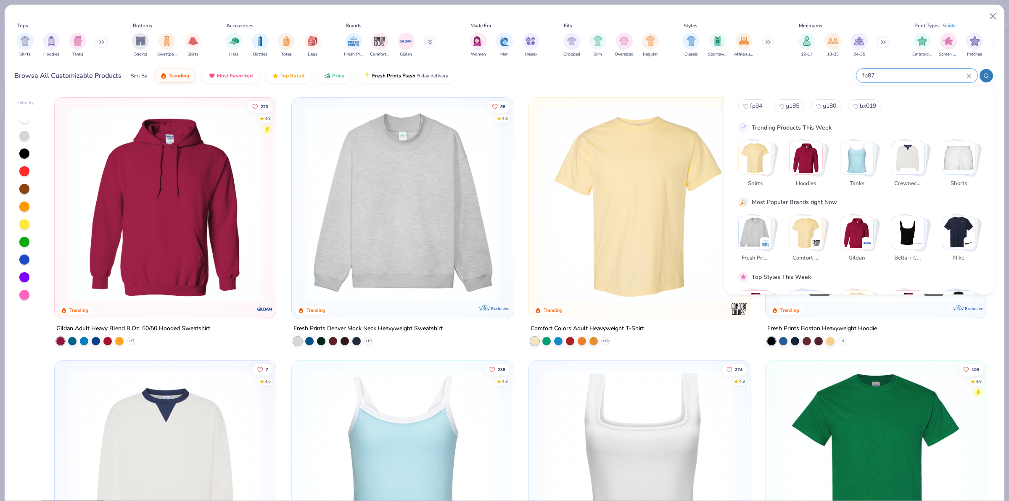
type input "fp87"
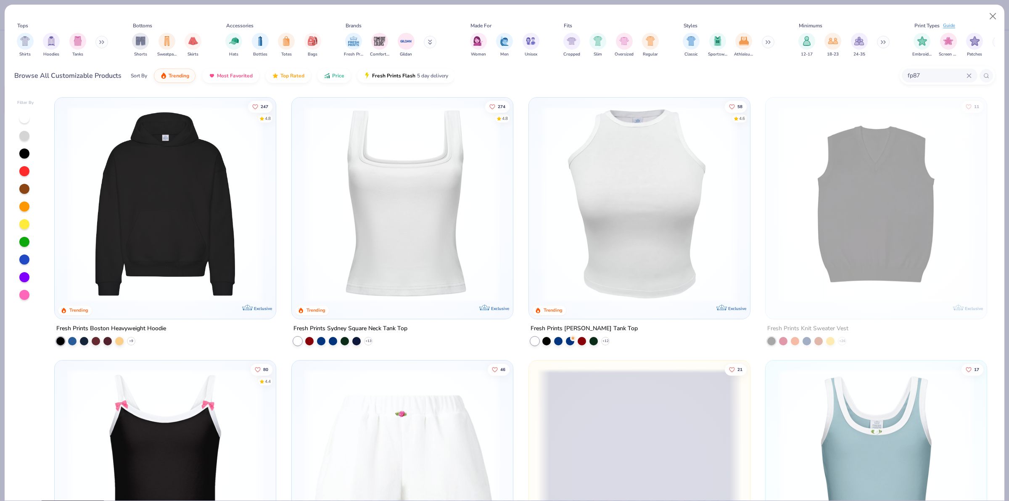
click at [193, 151] on img at bounding box center [165, 204] width 204 height 196
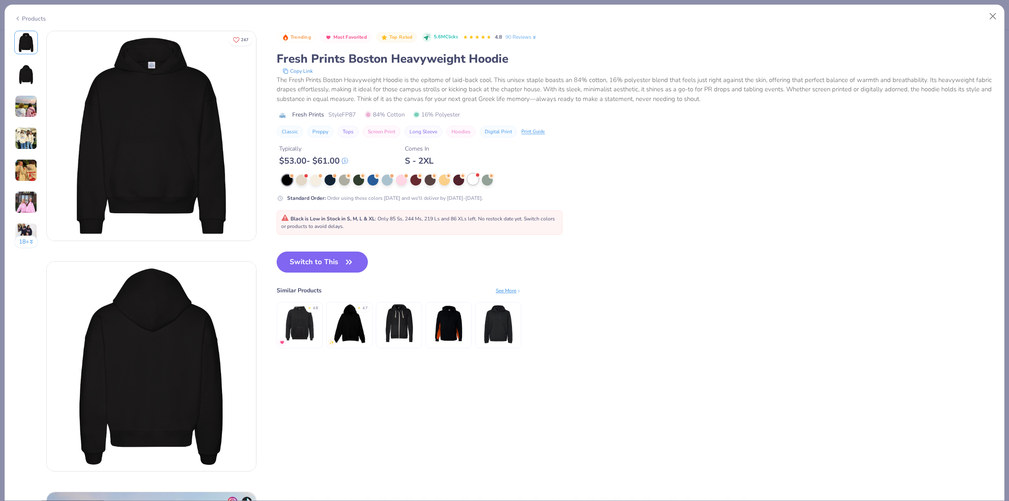
click at [474, 180] on div at bounding box center [473, 179] width 11 height 11
